Goal: Task Accomplishment & Management: Use online tool/utility

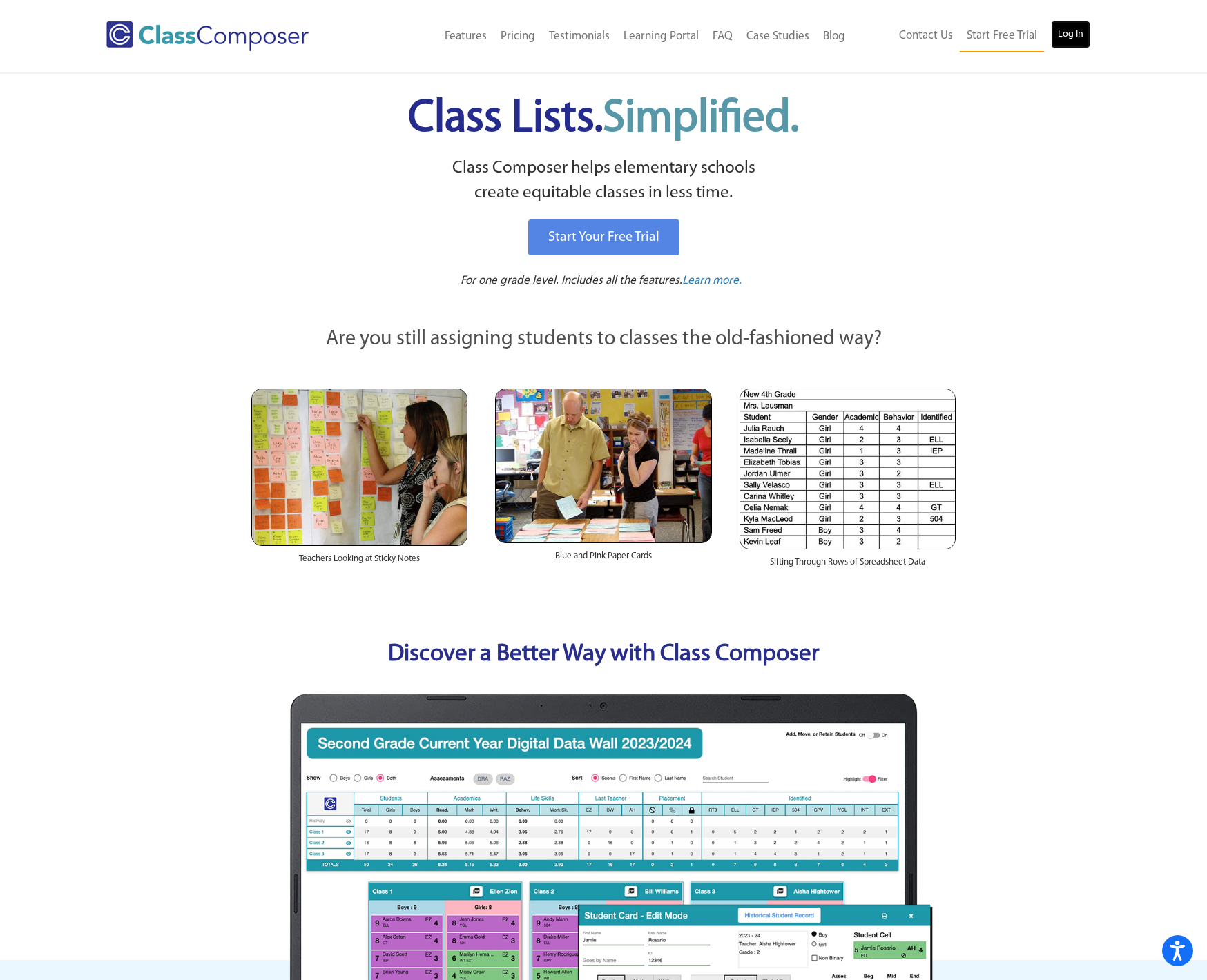
click at [1078, 26] on link "Log In" at bounding box center [1070, 35] width 39 height 28
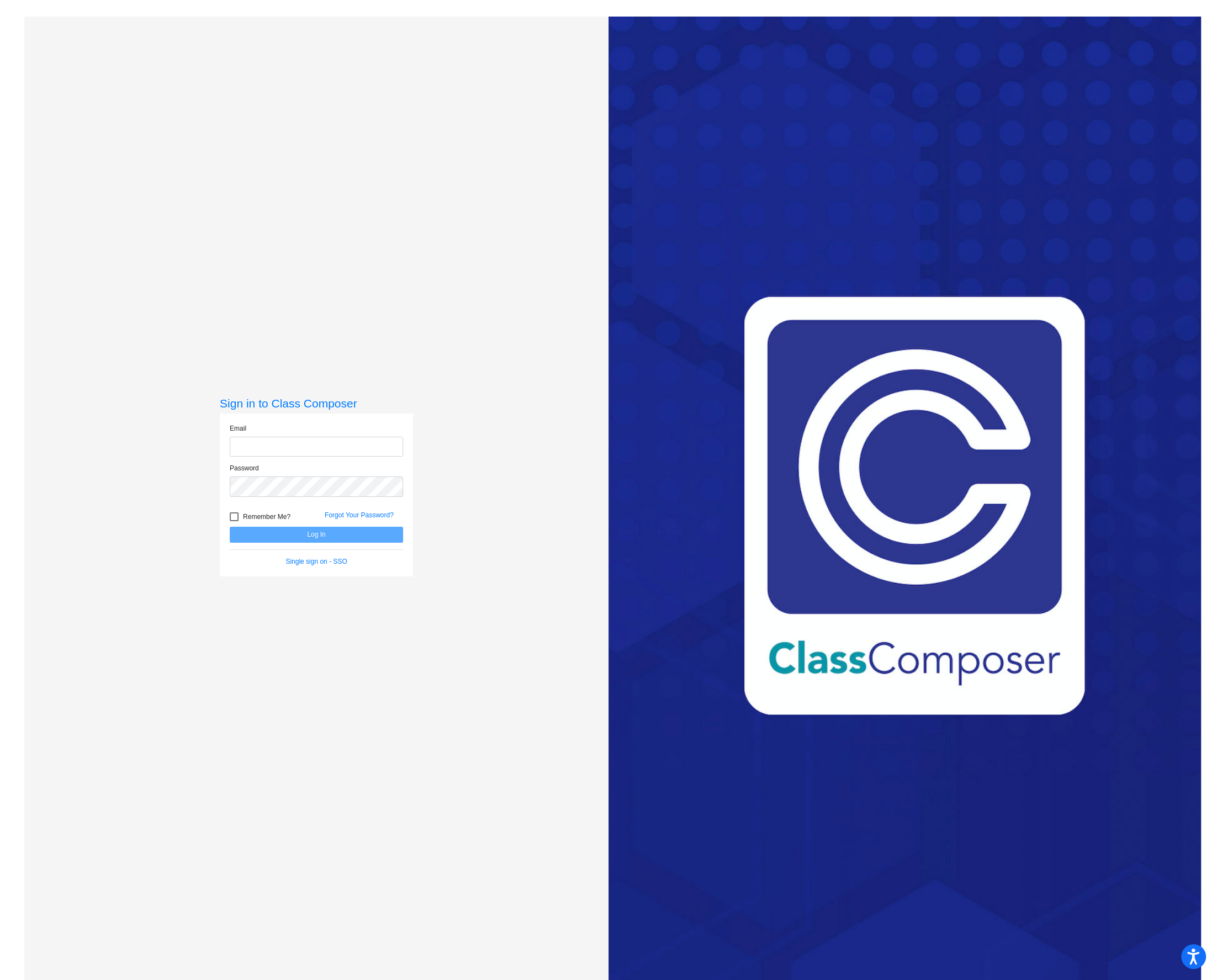
click at [473, 594] on div "Sign in to Class Composer Email Password Remember Me? Forgot Your Password? Log…" at bounding box center [316, 507] width 584 height 980
click at [269, 452] on input "email" at bounding box center [316, 446] width 173 height 20
type input "kimberly.slawson@svusd.org"
click at [321, 533] on button "Log In" at bounding box center [316, 534] width 173 height 16
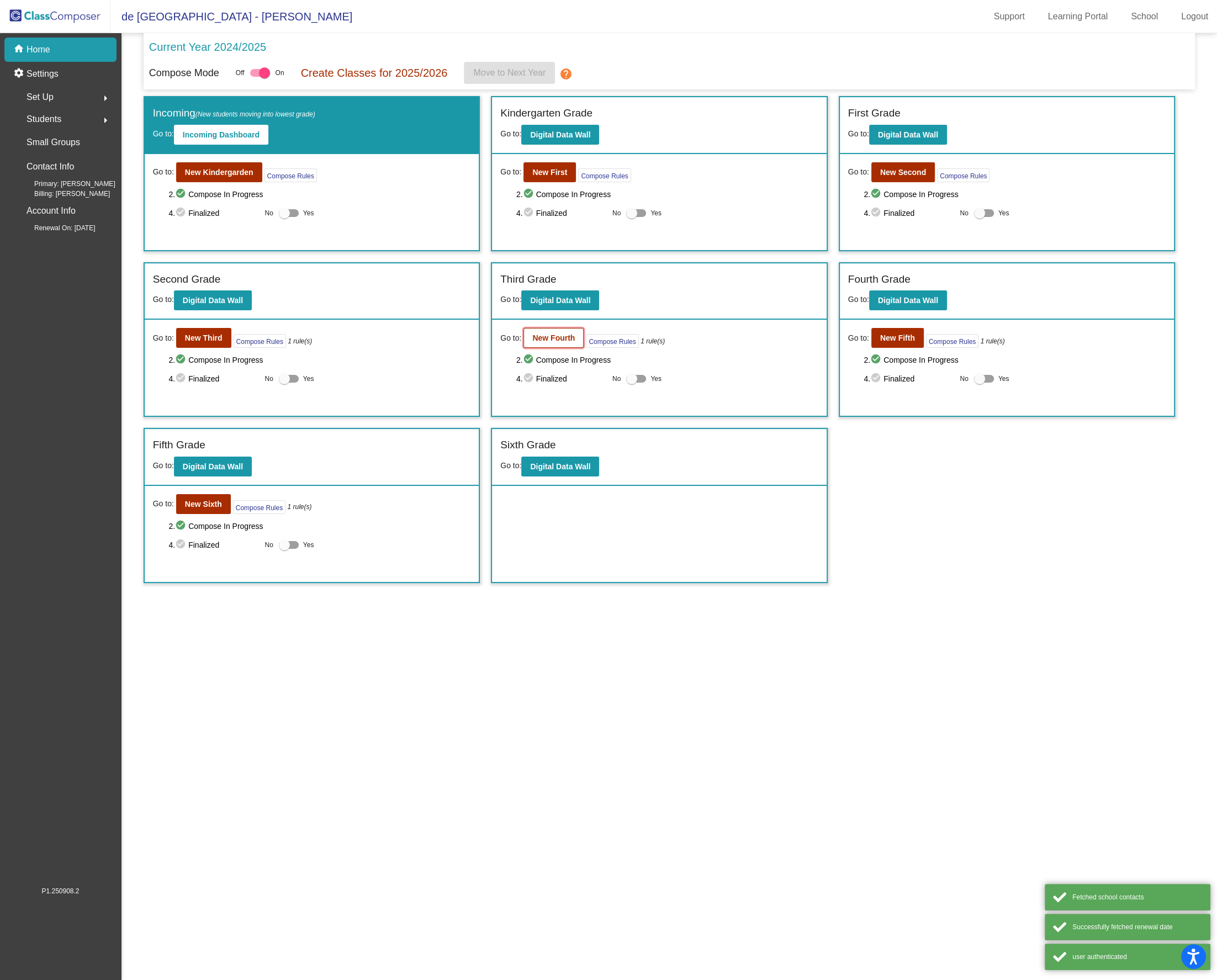
click at [544, 336] on b "New Fourth" at bounding box center [553, 338] width 43 height 9
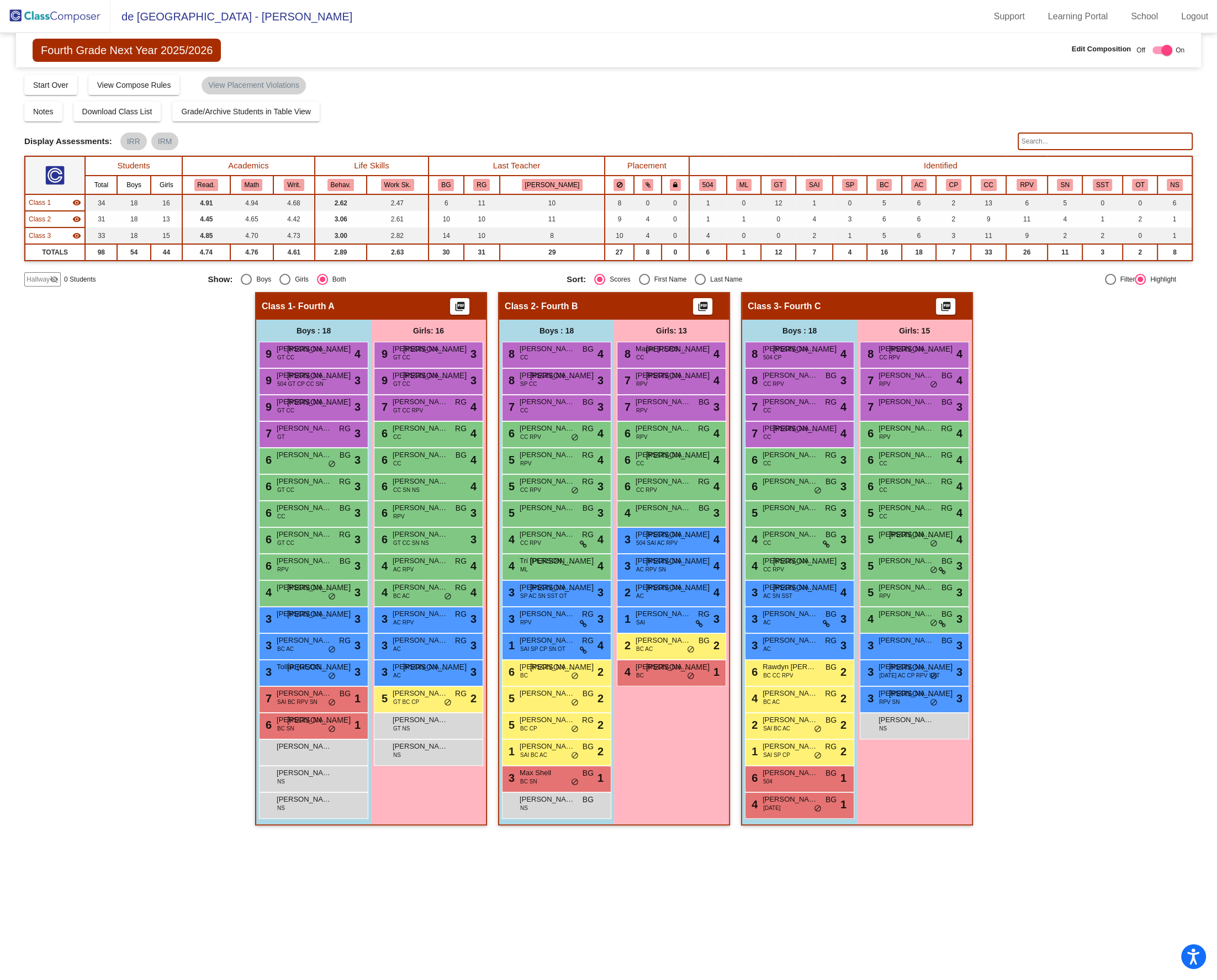
click at [1061, 137] on input "text" at bounding box center [1105, 141] width 175 height 18
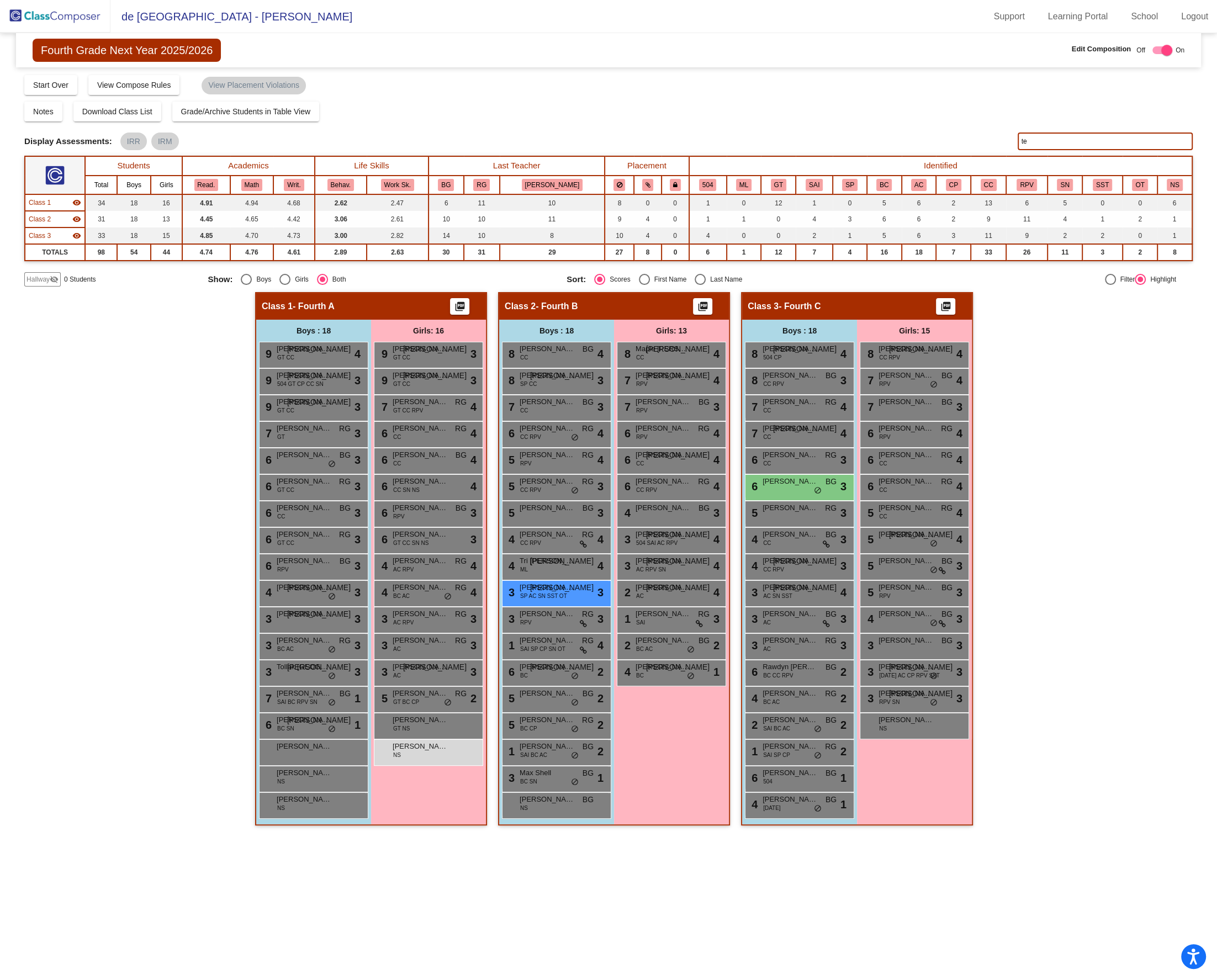
type input "t"
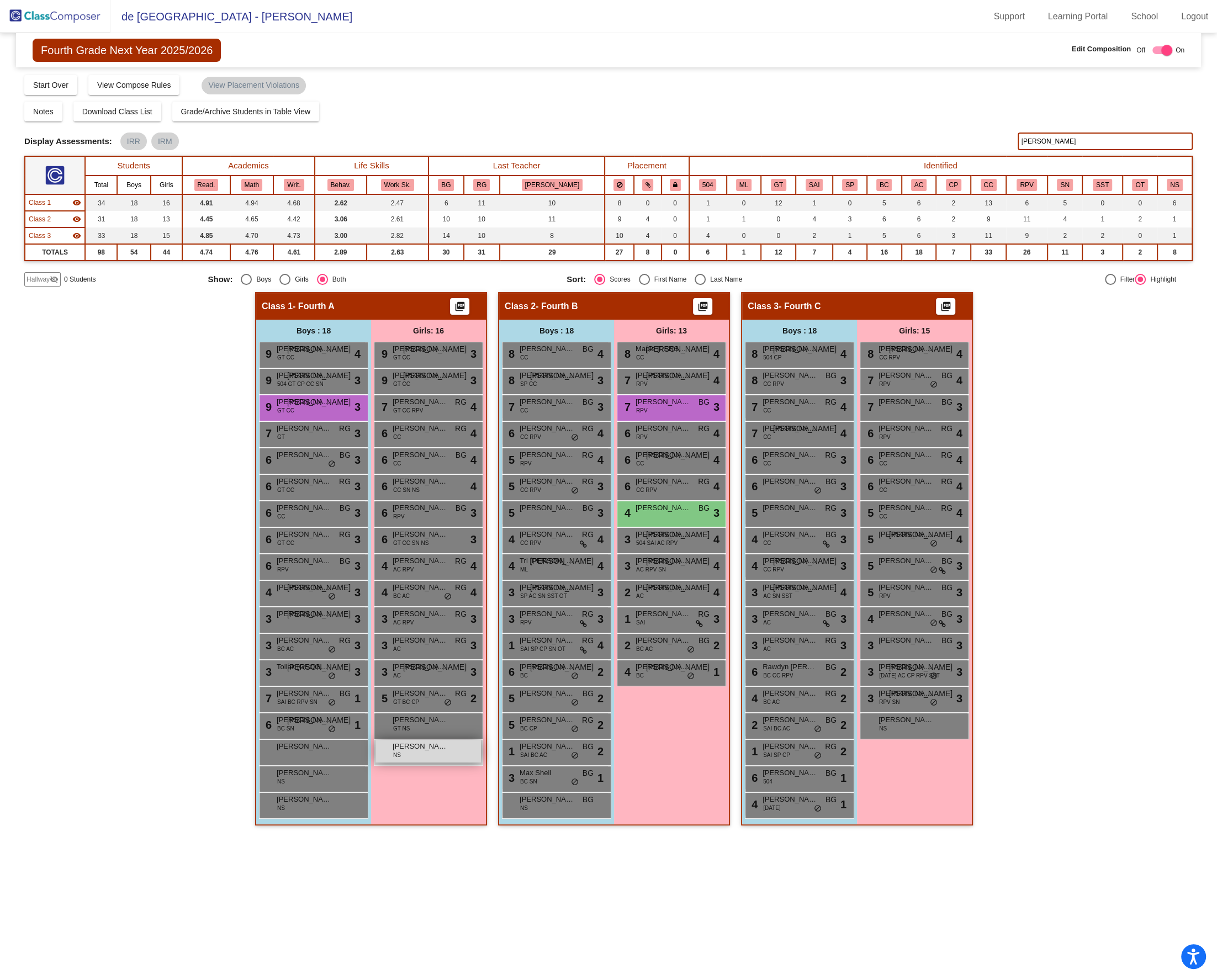
type input "lee"
click at [422, 751] on div "Teagan Lee NS lock do_not_disturb_alt" at bounding box center [428, 751] width 105 height 23
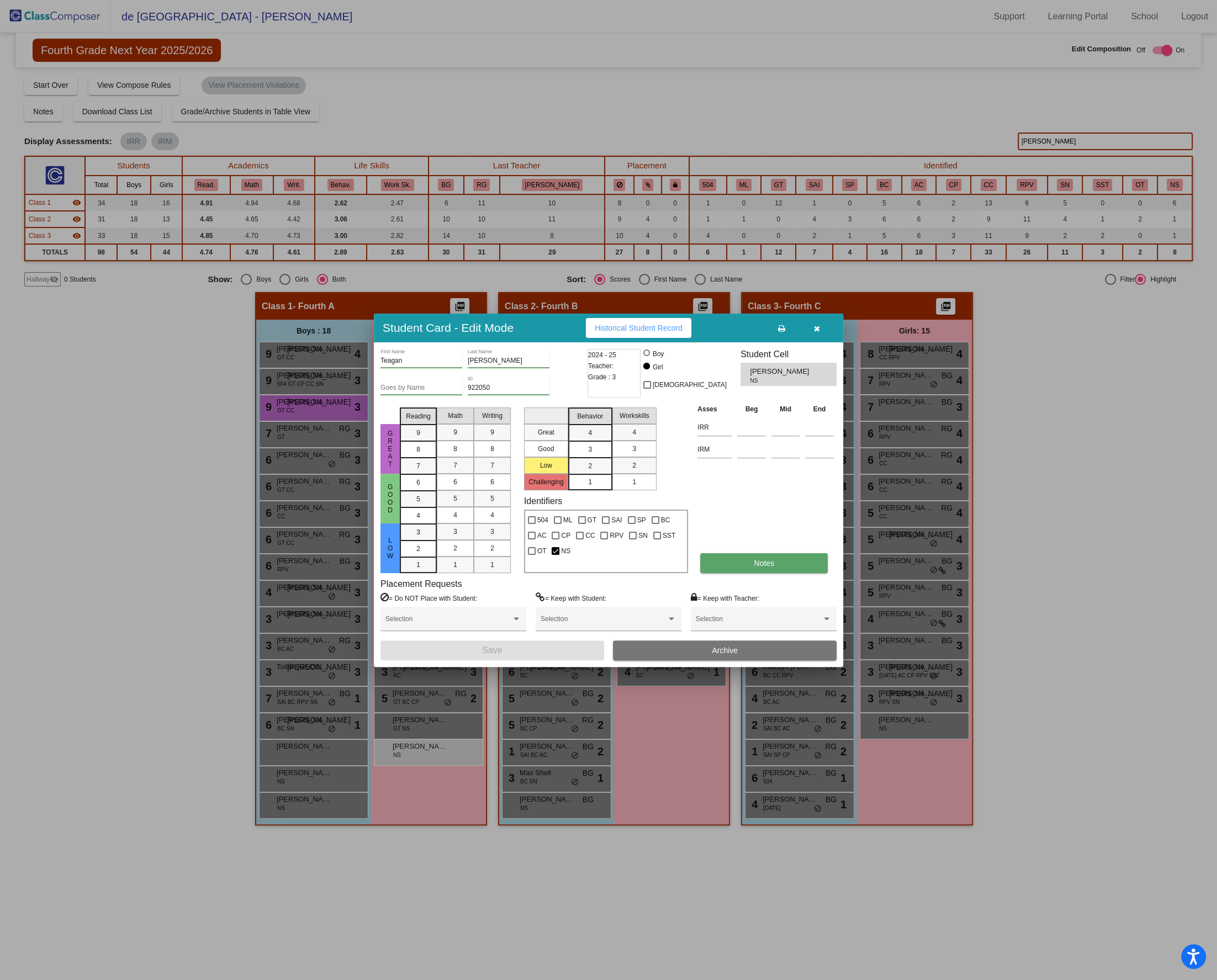
click at [757, 566] on span "Notes" at bounding box center [764, 563] width 20 height 9
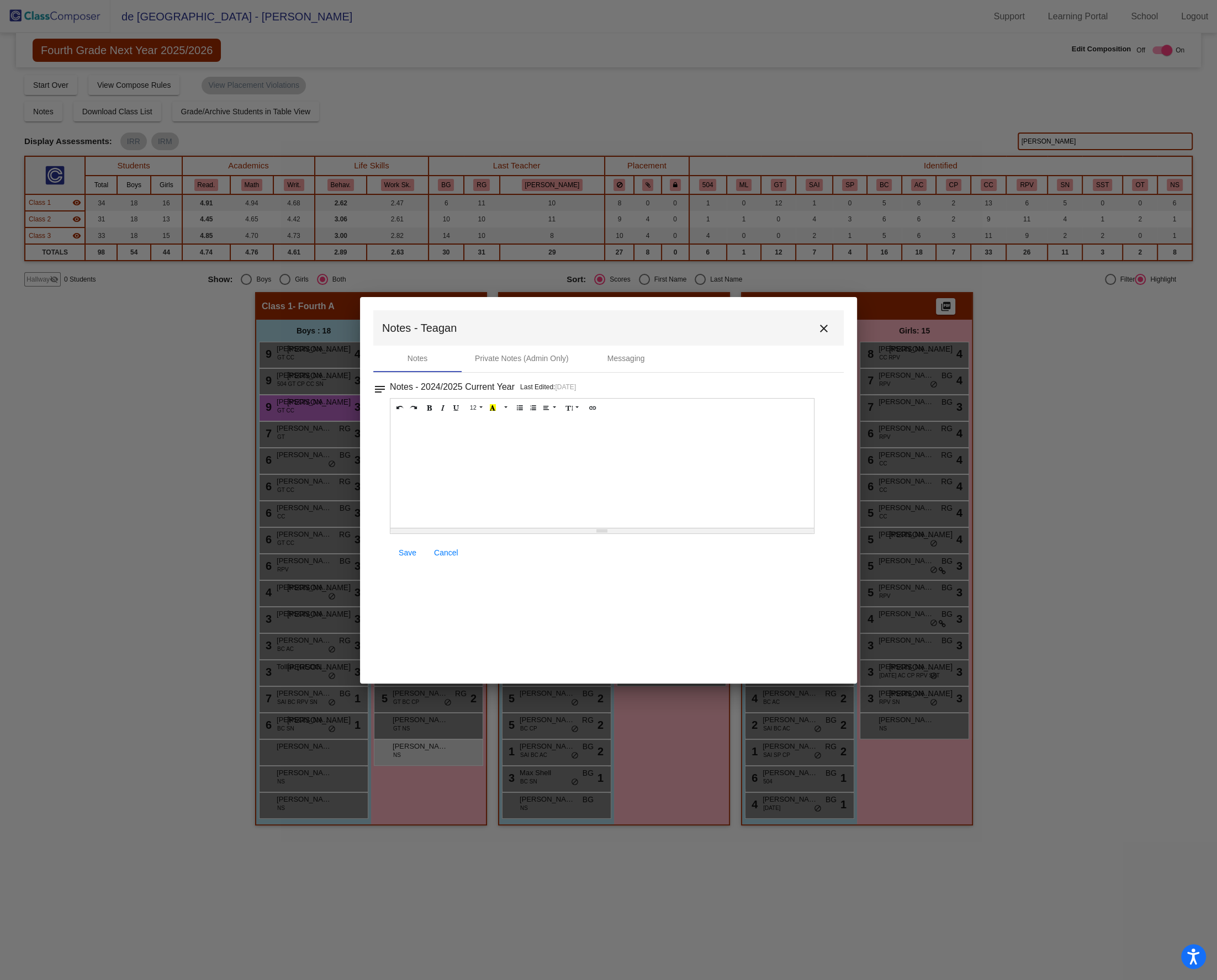
click at [401, 553] on span "Save" at bounding box center [408, 552] width 18 height 9
click at [455, 551] on span "Cancel" at bounding box center [446, 552] width 24 height 9
click at [827, 329] on mat-icon "close" at bounding box center [824, 328] width 13 height 13
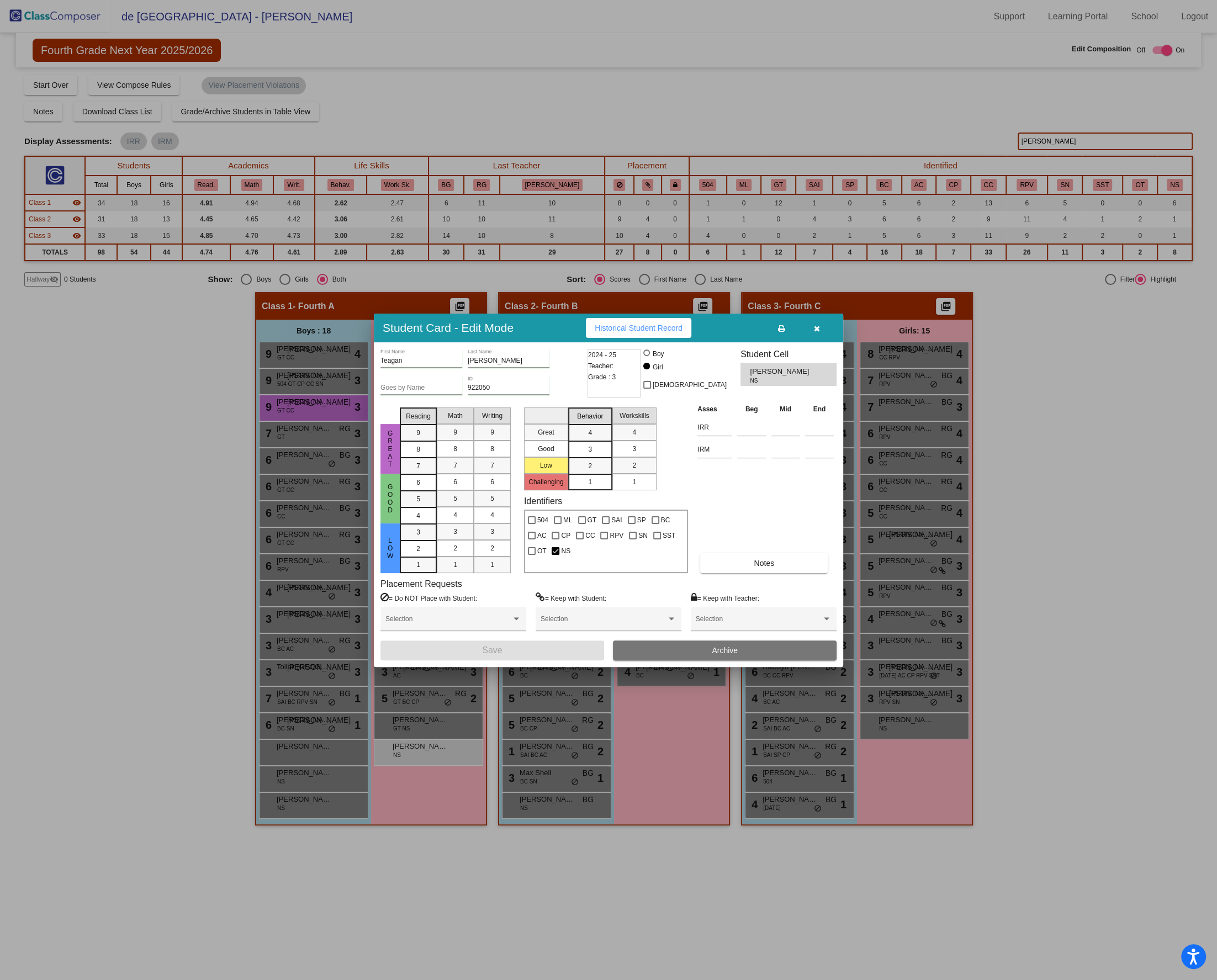
click at [813, 330] on button "button" at bounding box center [816, 328] width 35 height 20
